Goal: Information Seeking & Learning: Check status

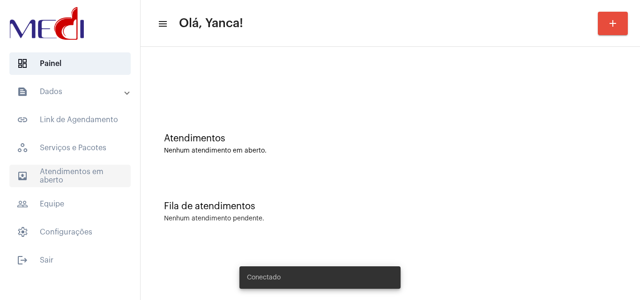
click at [89, 175] on span "outbox_outline Atendimentos em aberto" at bounding box center [69, 176] width 121 height 23
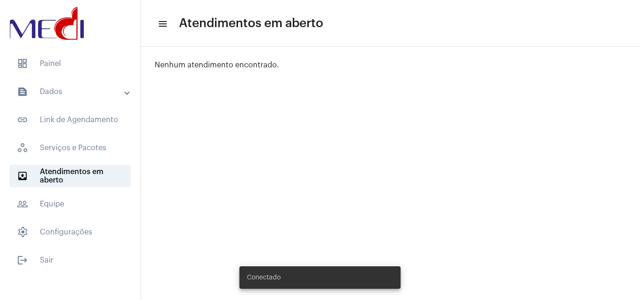
click at [73, 91] on mat-panel-title "text_snippet_outlined Dados" at bounding box center [71, 91] width 108 height 11
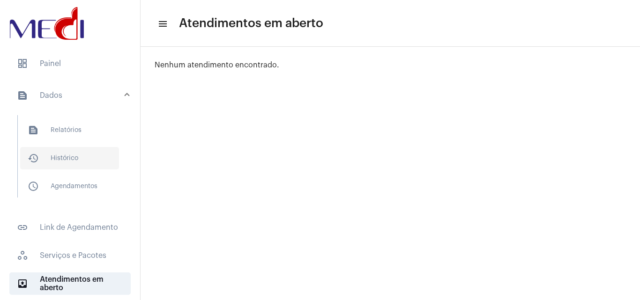
click at [71, 152] on span "history_outlined Histórico" at bounding box center [69, 158] width 99 height 23
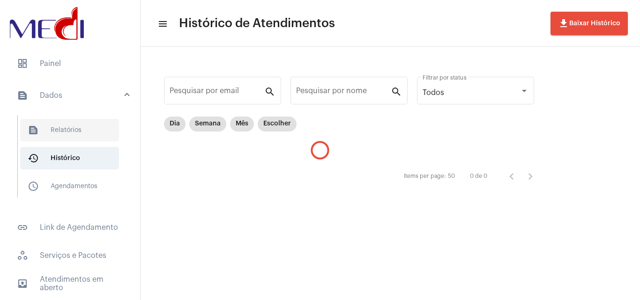
click at [83, 127] on span "text_snippet_outlined Relatórios" at bounding box center [69, 130] width 99 height 23
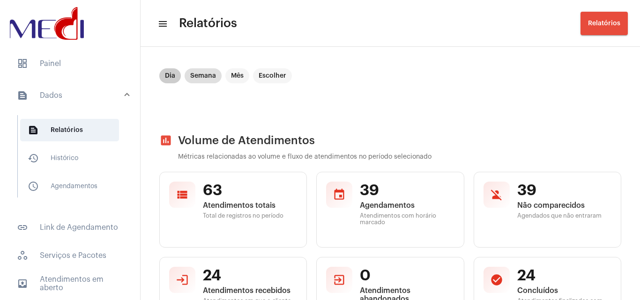
click at [175, 75] on mat-chip "Dia" at bounding box center [170, 75] width 22 height 15
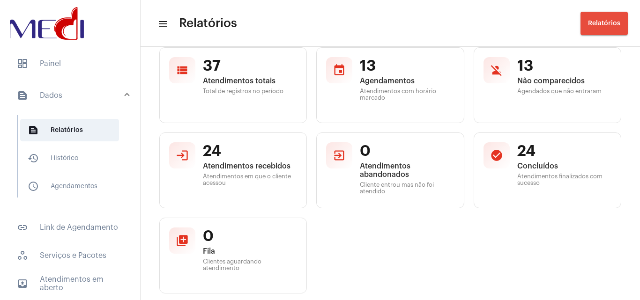
scroll to position [121, 0]
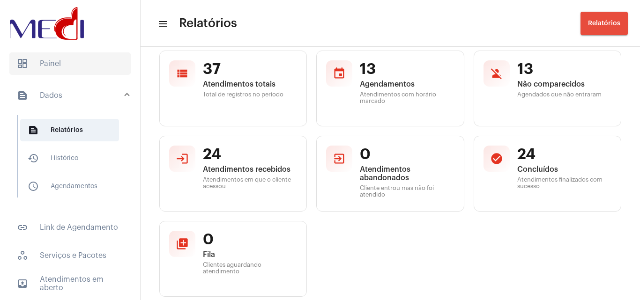
click at [50, 67] on span "dashboard Painel" at bounding box center [69, 64] width 121 height 23
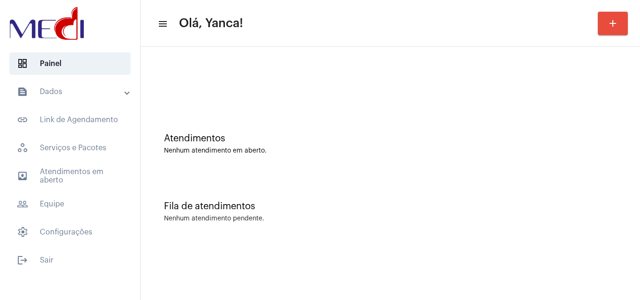
drag, startPoint x: 86, startPoint y: 89, endPoint x: 85, endPoint y: 97, distance: 8.0
click at [86, 90] on mat-panel-title "text_snippet_outlined Dados" at bounding box center [71, 91] width 108 height 11
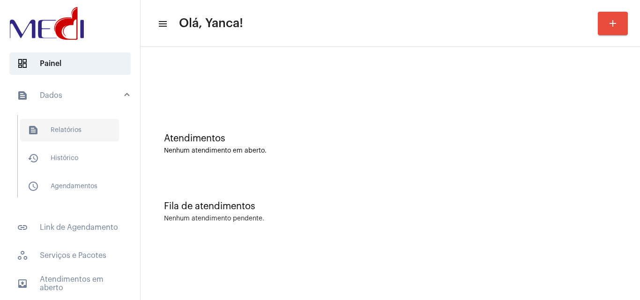
click at [71, 133] on span "text_snippet_outlined Relatórios" at bounding box center [69, 130] width 99 height 23
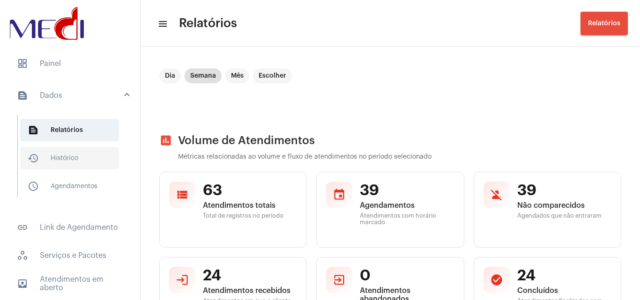
click at [79, 150] on span "history_outlined Histórico" at bounding box center [69, 158] width 99 height 23
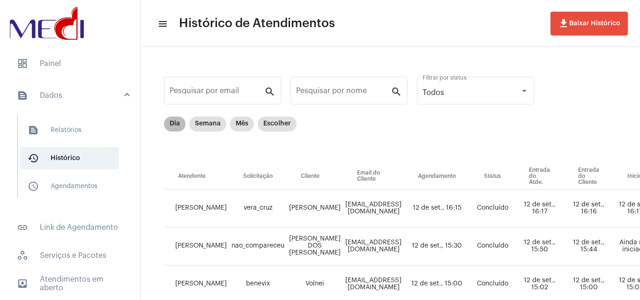
click at [177, 124] on mat-chip "Dia" at bounding box center [175, 124] width 22 height 15
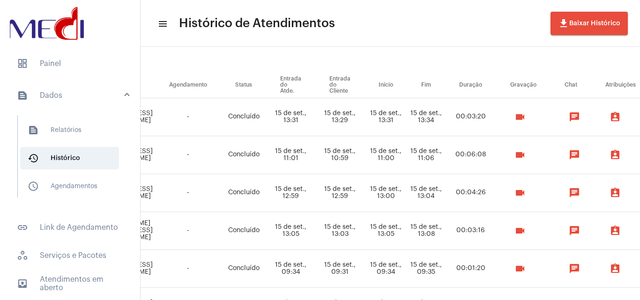
scroll to position [91, 0]
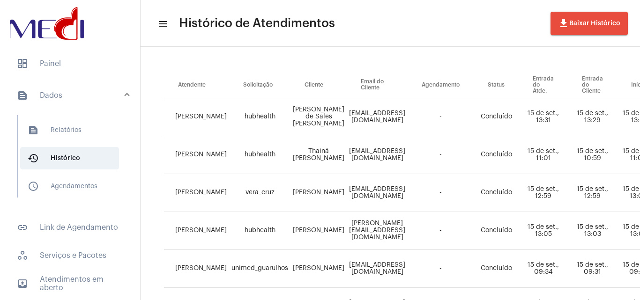
drag, startPoint x: 301, startPoint y: 231, endPoint x: 268, endPoint y: 218, distance: 35.9
click at [268, 218] on tr "[PERSON_NAME] hubhealth [PERSON_NAME] [PERSON_NAME][EMAIL_ADDRESS][DOMAIN_NAME]…" at bounding box center [551, 231] width 774 height 38
copy tr "[PERSON_NAME]"
click at [60, 59] on span "dashboard Painel" at bounding box center [69, 64] width 121 height 23
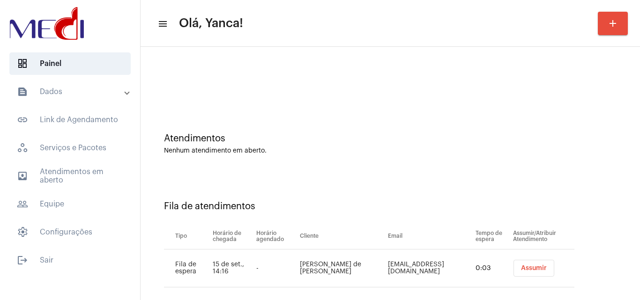
scroll to position [13, 0]
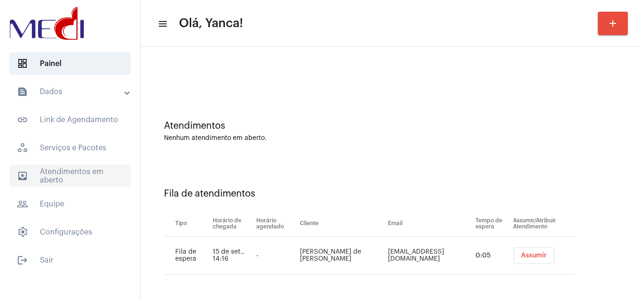
click at [89, 183] on span "outbox_outline Atendimentos em aberto" at bounding box center [69, 176] width 121 height 23
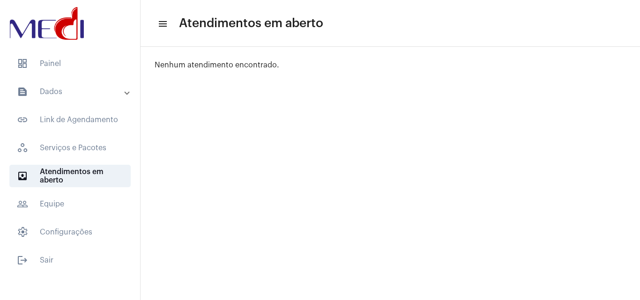
drag, startPoint x: 76, startPoint y: 69, endPoint x: 103, endPoint y: 80, distance: 28.2
click at [77, 69] on span "dashboard Painel" at bounding box center [69, 64] width 121 height 23
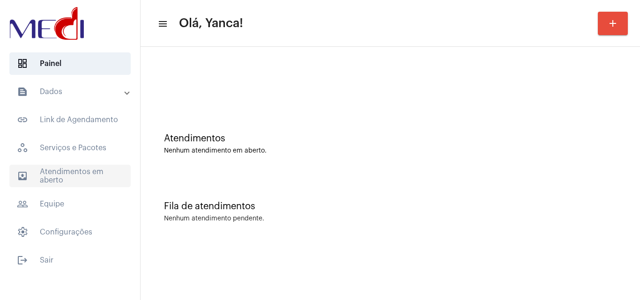
drag, startPoint x: 78, startPoint y: 177, endPoint x: 80, endPoint y: 172, distance: 5.3
click at [78, 178] on span "outbox_outline Atendimentos em aberto" at bounding box center [69, 176] width 121 height 23
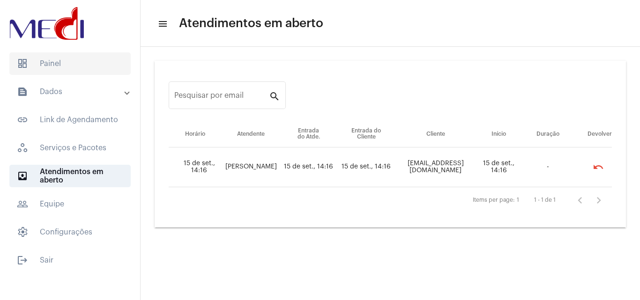
click at [83, 68] on span "dashboard Painel" at bounding box center [69, 64] width 121 height 23
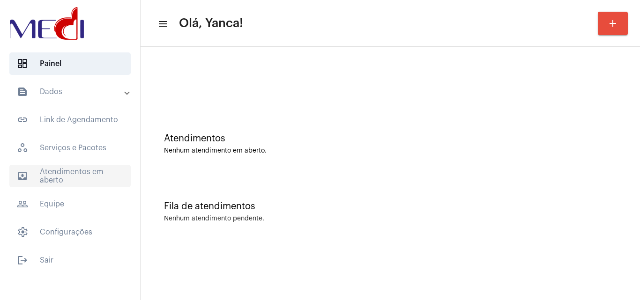
click at [95, 183] on span "outbox_outline Atendimentos em aberto" at bounding box center [69, 176] width 121 height 23
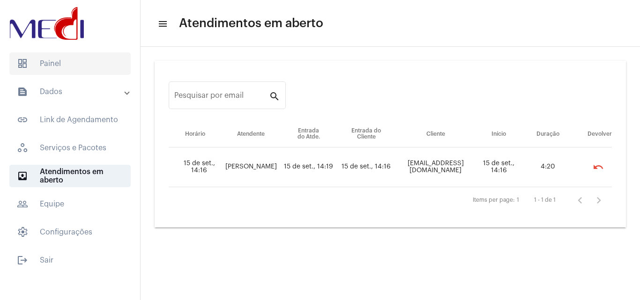
click at [93, 61] on span "dashboard Painel" at bounding box center [69, 64] width 121 height 23
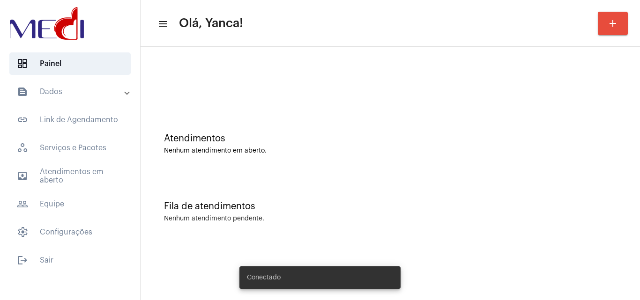
click at [95, 101] on mat-expansion-panel-header "text_snippet_outlined Dados" at bounding box center [73, 92] width 135 height 23
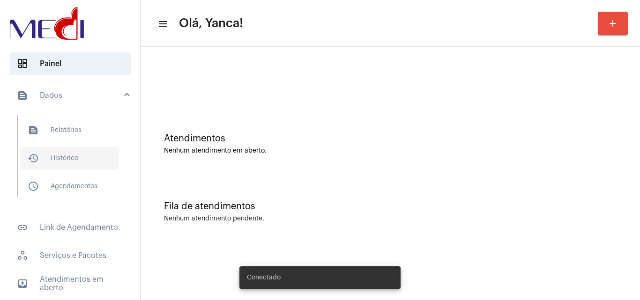
click at [72, 158] on span "history_outlined Histórico" at bounding box center [69, 158] width 99 height 23
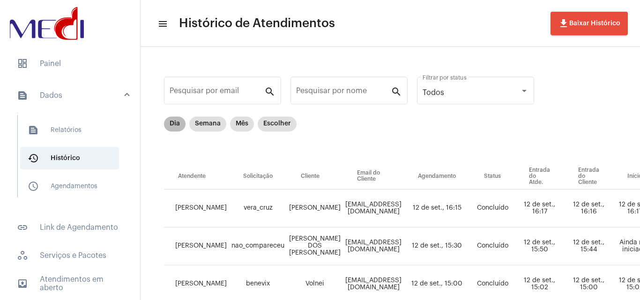
click at [175, 123] on mat-chip "Dia" at bounding box center [175, 124] width 22 height 15
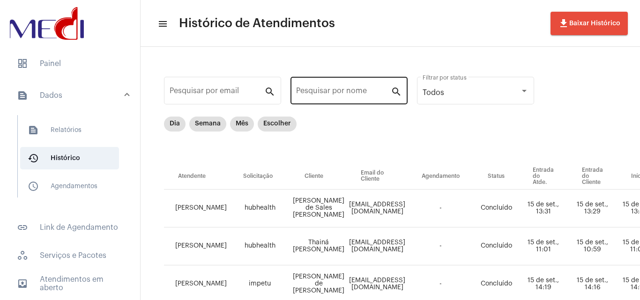
click at [344, 91] on input "Pesquisar por nome" at bounding box center [343, 93] width 95 height 8
paste input "BARBARA RABAY DE QUEIROZ"
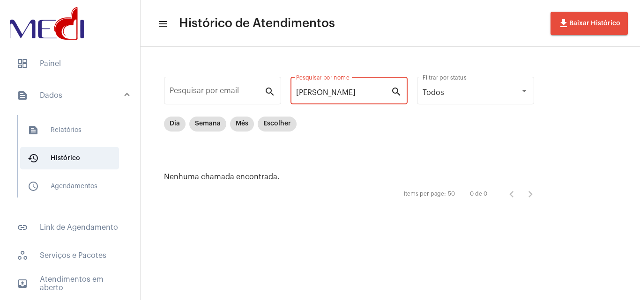
drag, startPoint x: 322, startPoint y: 90, endPoint x: 578, endPoint y: 45, distance: 259.4
click at [578, 47] on app-history "menu Histórico de Atendimentos file_download Baixar Histórico Pesquisar por ema…" at bounding box center [391, 139] width 500 height 184
type input "BARBARA"
drag, startPoint x: 343, startPoint y: 95, endPoint x: 237, endPoint y: 91, distance: 106.0
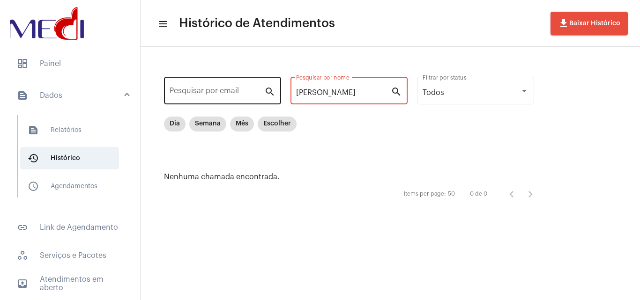
click at [239, 92] on div "Pesquisar por email search BARBARA Pesquisar por nome search Todos Filtrar por …" at bounding box center [354, 138] width 408 height 165
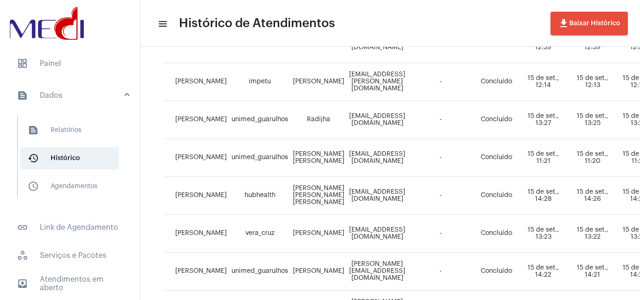
scroll to position [409, 0]
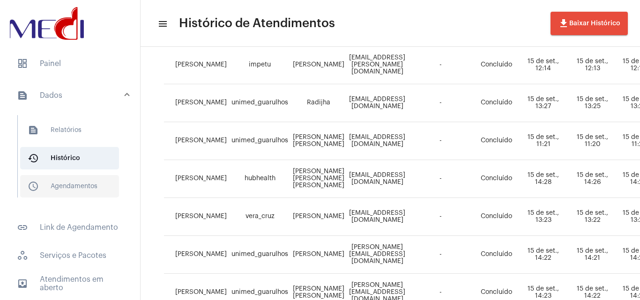
click at [98, 186] on span "schedule_outlined Agendamentos" at bounding box center [69, 186] width 99 height 23
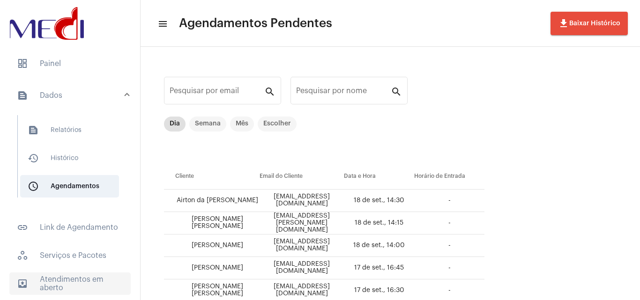
click at [87, 274] on span "outbox_outline Atendimentos em aberto" at bounding box center [69, 284] width 121 height 23
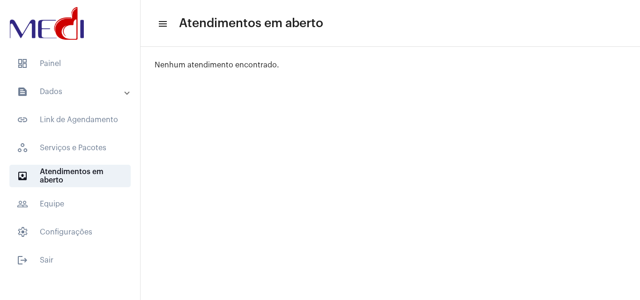
click at [80, 92] on mat-panel-title "text_snippet_outlined Dados" at bounding box center [71, 91] width 108 height 11
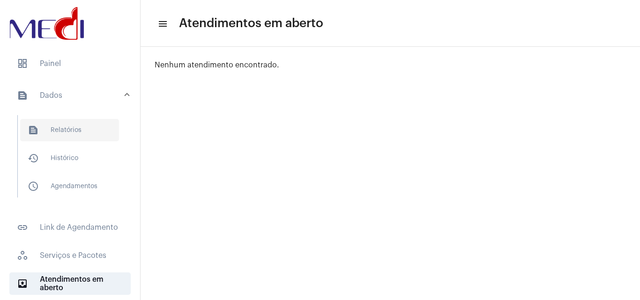
click at [65, 129] on span "text_snippet_outlined Relatórios" at bounding box center [69, 130] width 99 height 23
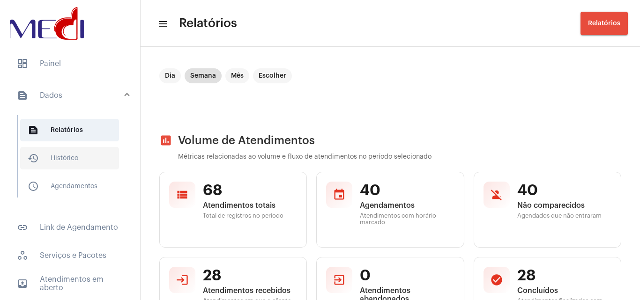
click at [92, 159] on span "history_outlined Histórico" at bounding box center [69, 158] width 99 height 23
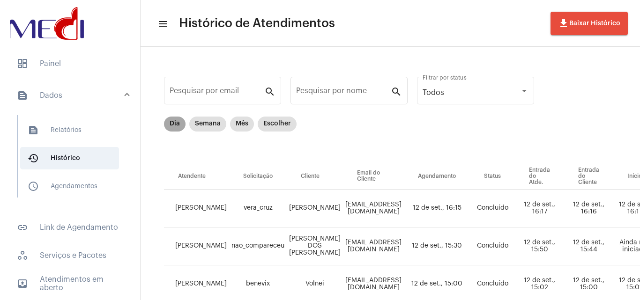
click at [180, 125] on mat-chip "Dia" at bounding box center [175, 124] width 22 height 15
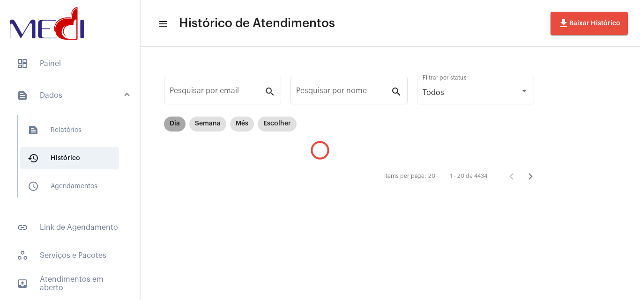
click at [180, 125] on mat-chip "Dia" at bounding box center [175, 124] width 22 height 15
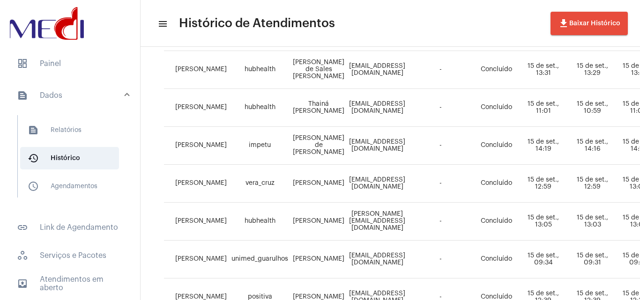
scroll to position [47, 0]
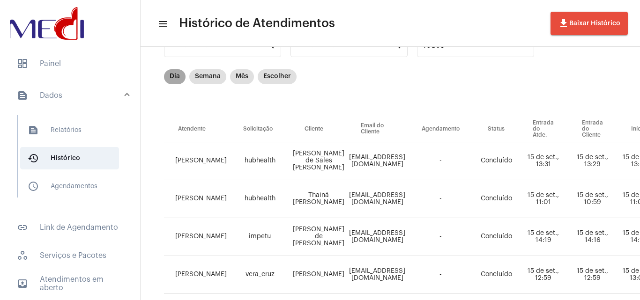
click at [177, 73] on mat-chip "Dia" at bounding box center [175, 76] width 22 height 15
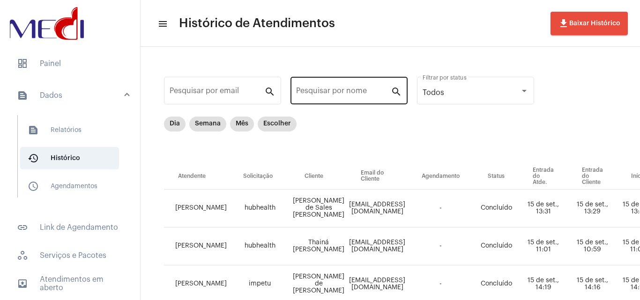
click at [330, 89] on div "Pesquisar por nome" at bounding box center [343, 90] width 95 height 30
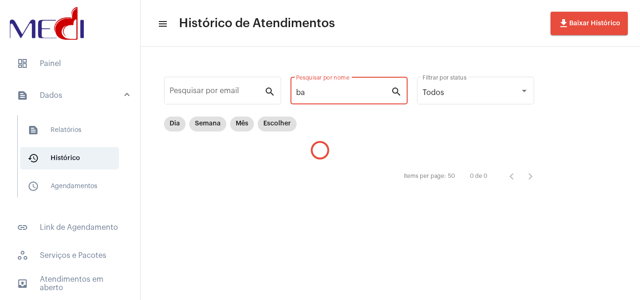
type input "b"
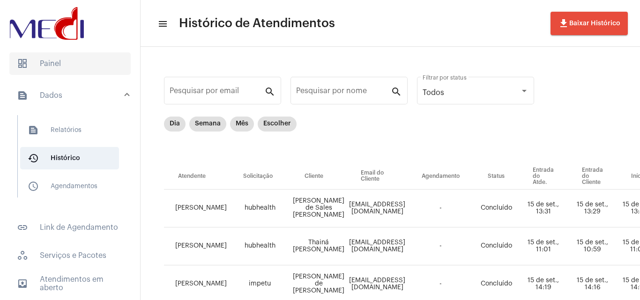
click at [41, 65] on span "dashboard Painel" at bounding box center [69, 64] width 121 height 23
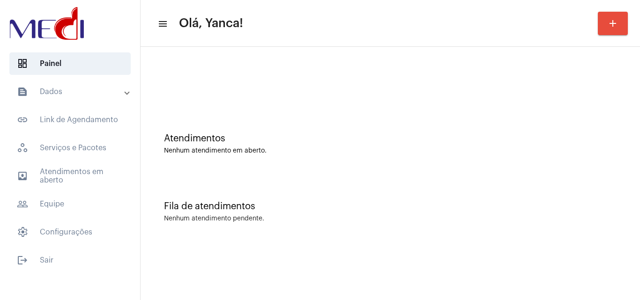
click at [70, 162] on mat-accordion "text_snippet_outlined Dados text_snippet_outlined Relatórios history_outlined H…" at bounding box center [70, 162] width 140 height 163
click at [74, 173] on span "outbox_outline Atendimentos em aberto" at bounding box center [69, 176] width 121 height 23
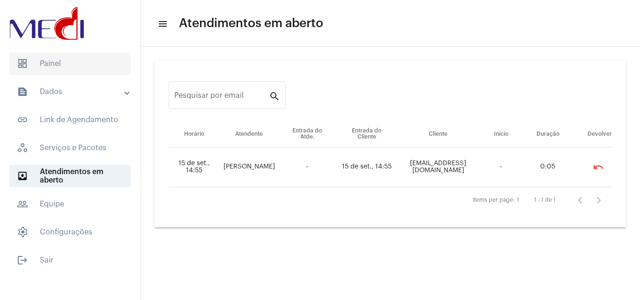
click at [74, 69] on span "dashboard Painel" at bounding box center [69, 64] width 121 height 23
